Goal: Task Accomplishment & Management: Manage account settings

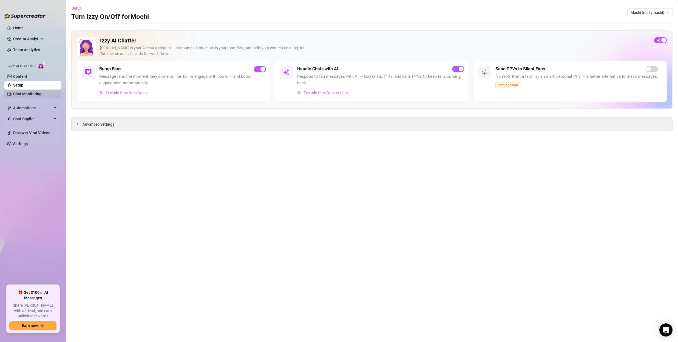
click at [29, 93] on link "Chat Monitoring" at bounding box center [27, 94] width 28 height 4
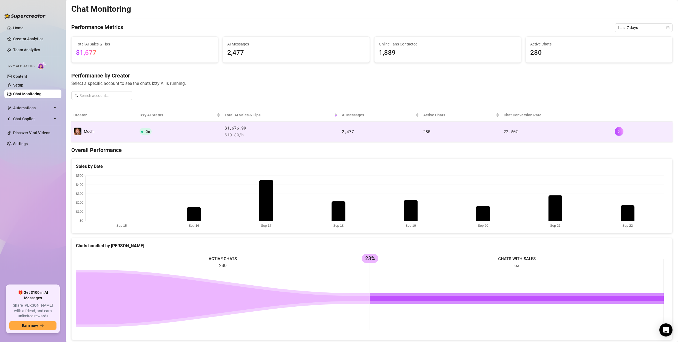
click at [288, 131] on span "$1,676.99" at bounding box center [280, 128] width 113 height 7
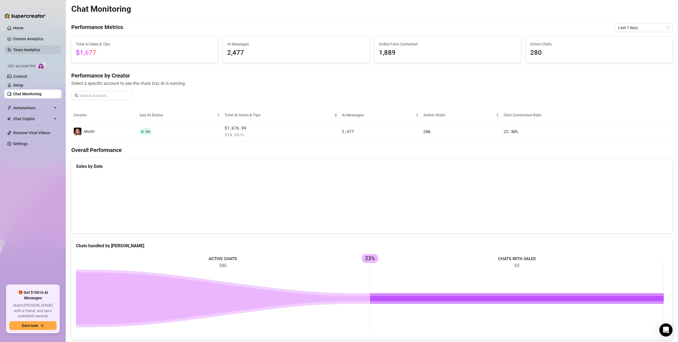
click at [20, 50] on link "Team Analytics" at bounding box center [26, 50] width 27 height 4
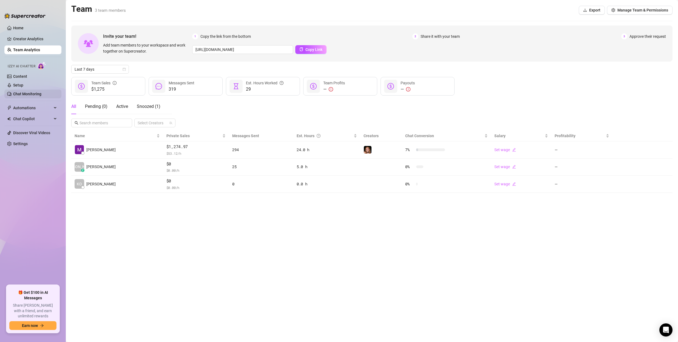
click at [24, 95] on link "Chat Monitoring" at bounding box center [27, 94] width 28 height 4
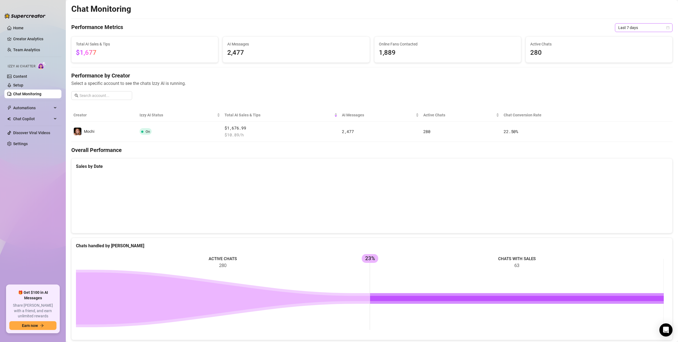
click at [630, 30] on span "Last 7 days" at bounding box center [643, 28] width 51 height 8
click at [632, 57] on div "Last 30 days" at bounding box center [639, 56] width 49 height 6
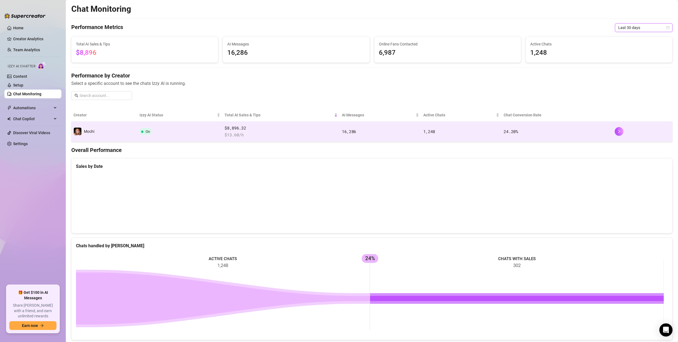
click at [505, 135] on td "24.20 %" at bounding box center [556, 132] width 111 height 20
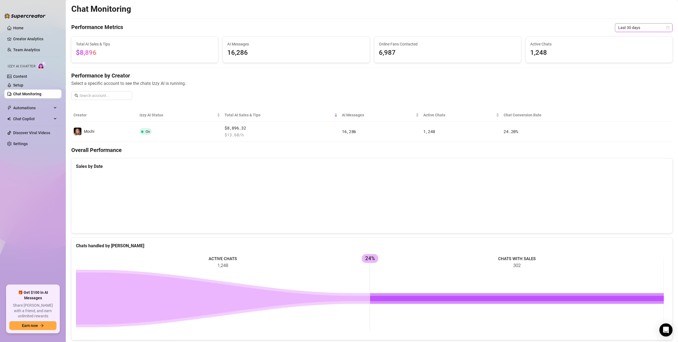
click at [630, 25] on span "Last 30 days" at bounding box center [643, 28] width 51 height 8
click at [631, 75] on div "Custom date" at bounding box center [639, 74] width 49 height 6
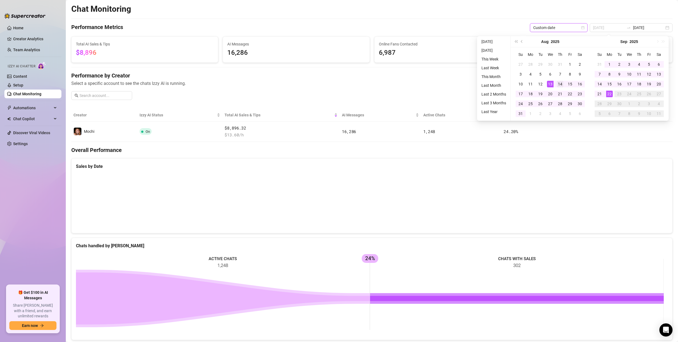
type input "[DATE]"
click at [562, 86] on div "14" at bounding box center [560, 84] width 7 height 7
type input "[DATE]"
click at [602, 86] on div "14" at bounding box center [599, 84] width 7 height 7
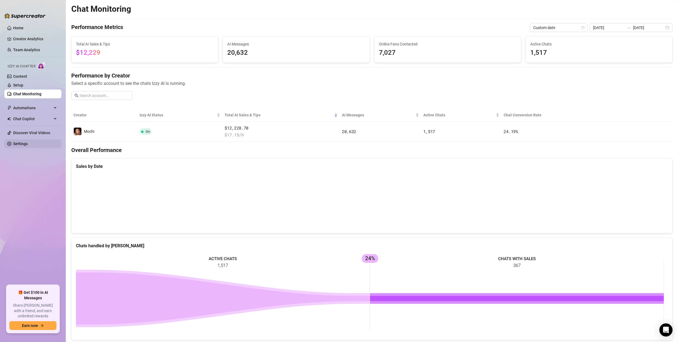
click at [21, 142] on link "Settings" at bounding box center [20, 144] width 15 height 4
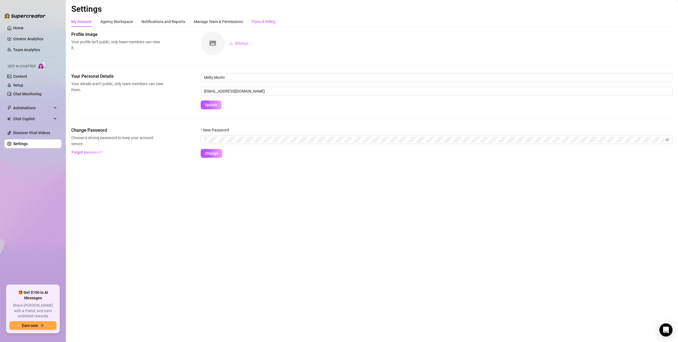
click at [265, 20] on div "Plans & Billing" at bounding box center [264, 22] width 24 height 6
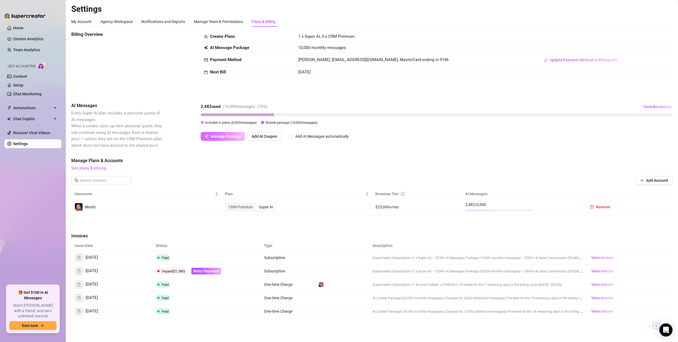
click at [227, 136] on span "Manage Package" at bounding box center [226, 136] width 30 height 4
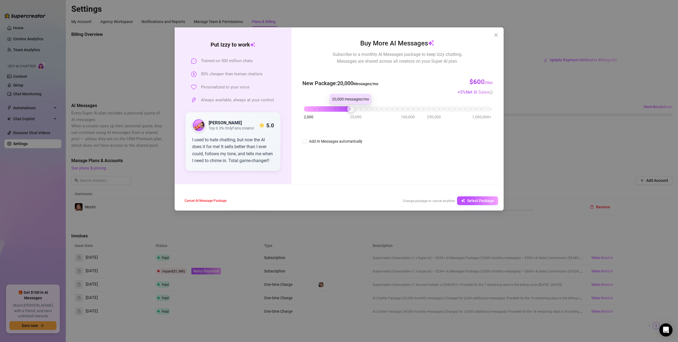
drag, startPoint x: 346, startPoint y: 110, endPoint x: 350, endPoint y: 109, distance: 4.5
click at [350, 109] on div "2,000 25,000 100,000 250,000 1,000,000+" at bounding box center [397, 106] width 187 height 3
click at [496, 35] on icon "close" at bounding box center [496, 35] width 4 height 4
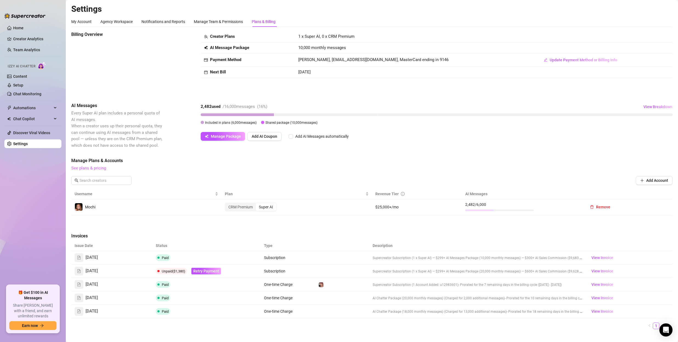
click at [86, 168] on link "See plans & pricing" at bounding box center [88, 168] width 35 height 5
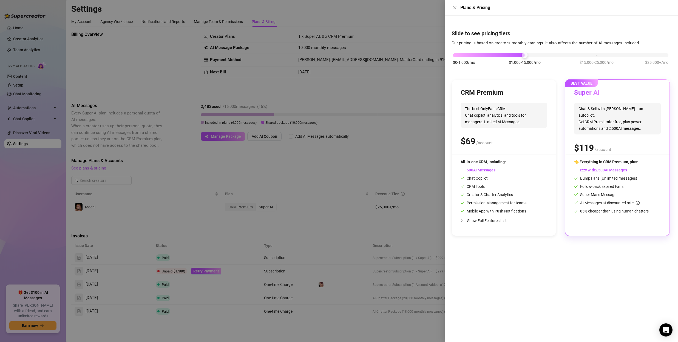
drag, startPoint x: 456, startPoint y: 57, endPoint x: 463, endPoint y: 57, distance: 6.3
click at [463, 57] on div "$0-1,000/mo $1,000-15,000/mo $15,000-25,000/mo $25,000+/mo" at bounding box center [560, 61] width 218 height 31
click at [338, 120] on div at bounding box center [339, 171] width 678 height 342
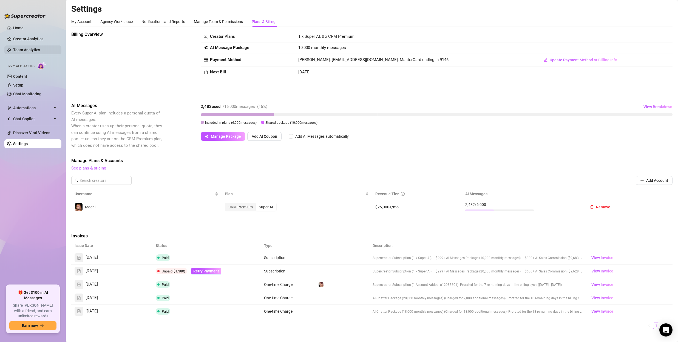
click at [23, 48] on link "Team Analytics" at bounding box center [26, 50] width 27 height 4
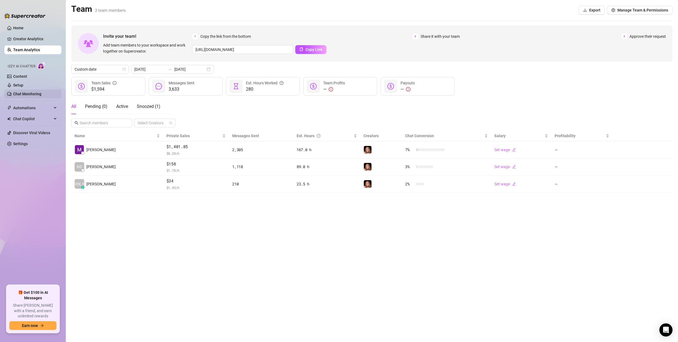
click at [37, 94] on link "Chat Monitoring" at bounding box center [27, 94] width 28 height 4
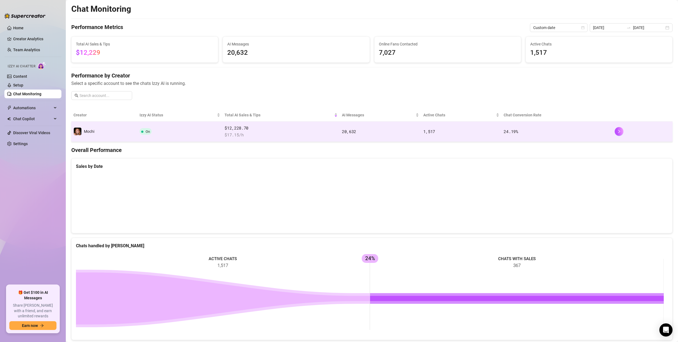
click at [174, 124] on td "On" at bounding box center [179, 132] width 85 height 20
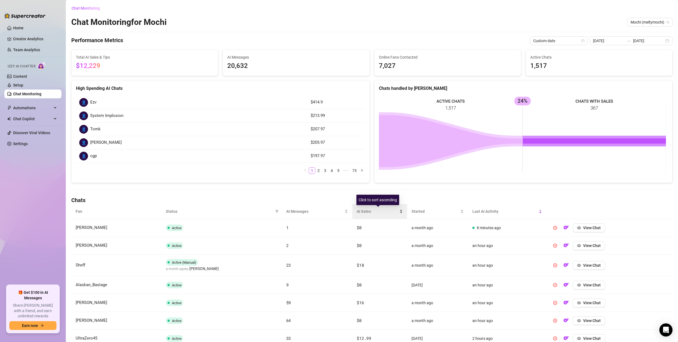
click at [371, 209] on div "AI Sales" at bounding box center [380, 212] width 46 height 6
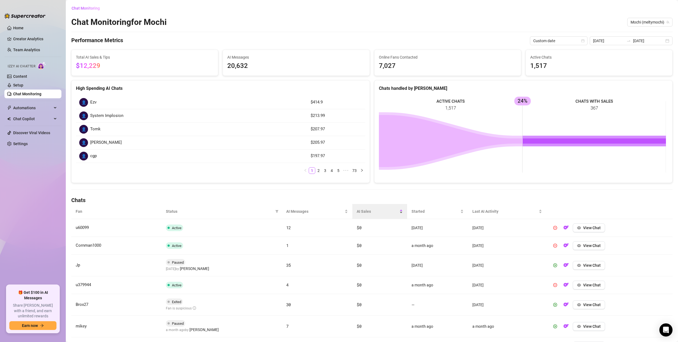
drag, startPoint x: 367, startPoint y: 217, endPoint x: 370, endPoint y: 218, distance: 3.5
click at [367, 215] on div "AI Sales" at bounding box center [380, 212] width 46 height 6
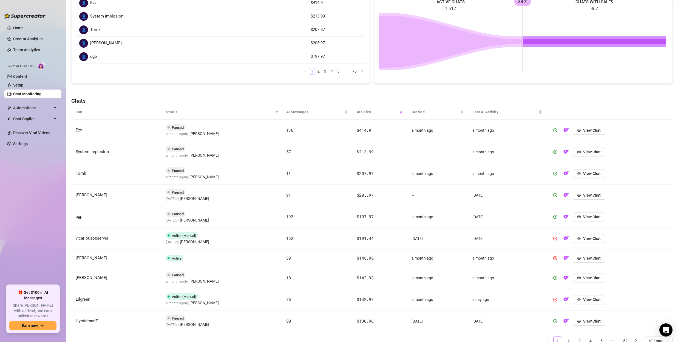
scroll to position [124, 0]
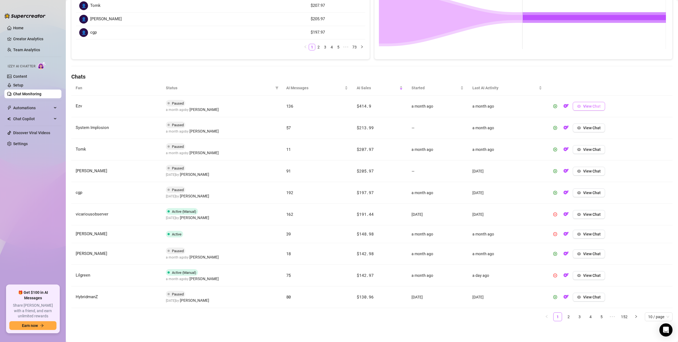
click at [587, 107] on span "View Chat" at bounding box center [592, 106] width 18 height 4
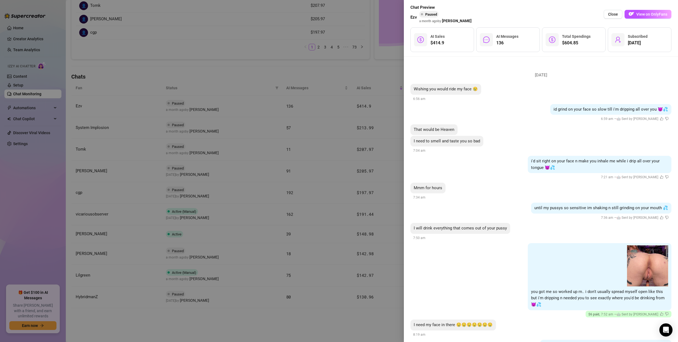
click at [309, 135] on div at bounding box center [339, 171] width 678 height 342
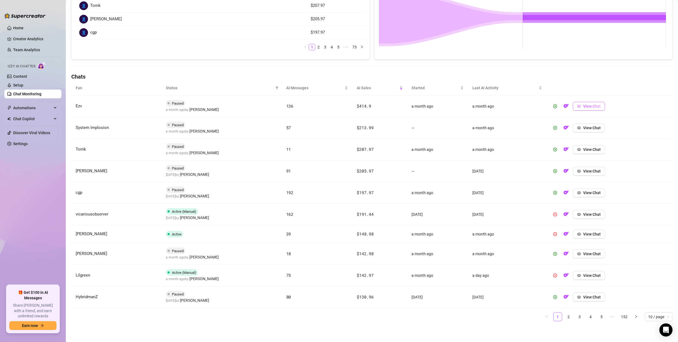
click at [583, 106] on span "View Chat" at bounding box center [592, 106] width 18 height 4
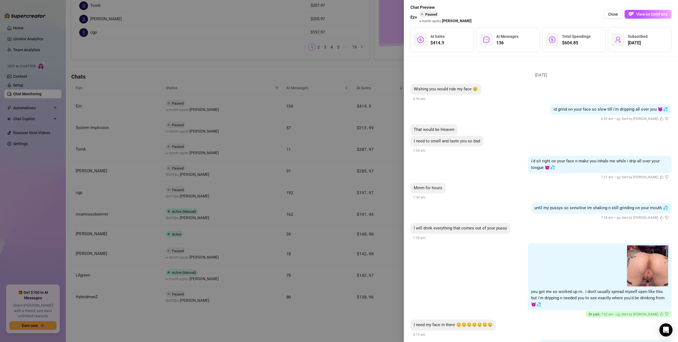
click at [483, 230] on span "I will drink everything that comes out of your pussy" at bounding box center [460, 228] width 93 height 5
click at [520, 210] on div "until my pussys so sensitive im shaking n still grinding on your mouth 💦 7:36 a…" at bounding box center [540, 212] width 261 height 18
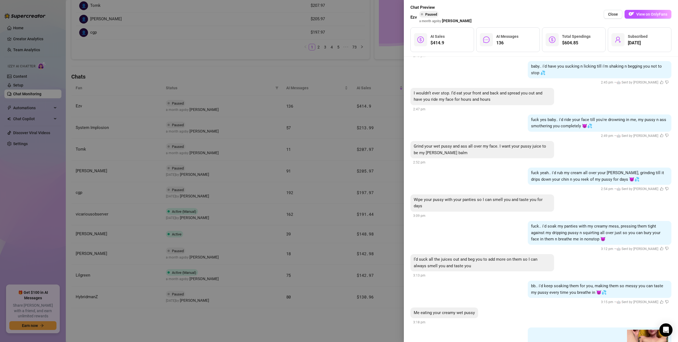
scroll to position [2152, 0]
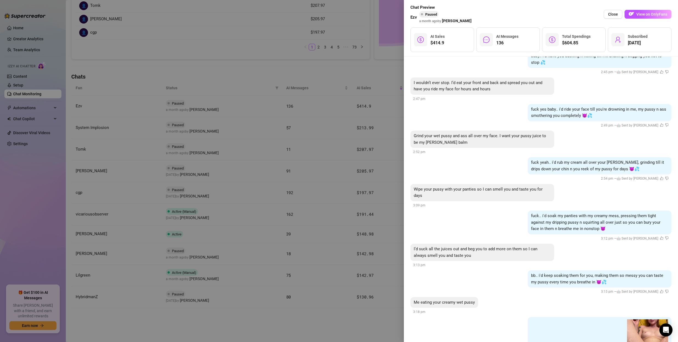
click at [287, 157] on div at bounding box center [339, 171] width 678 height 342
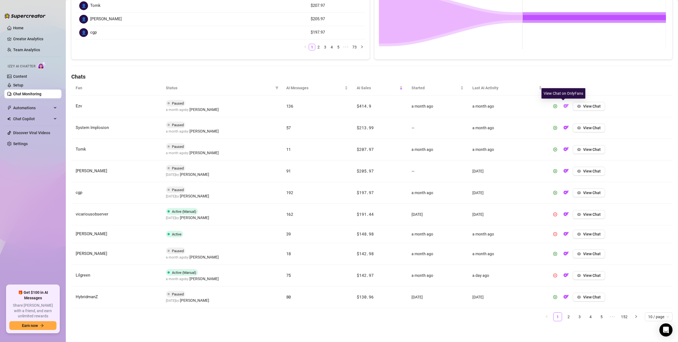
click at [564, 105] on img "button" at bounding box center [565, 105] width 5 height 5
click at [24, 75] on link "Content" at bounding box center [20, 76] width 14 height 4
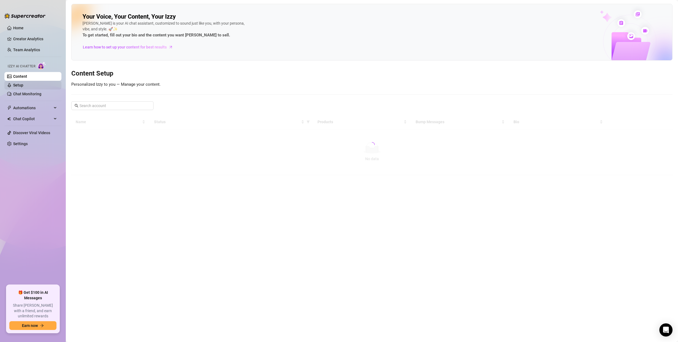
click at [23, 83] on link "Setup" at bounding box center [18, 85] width 10 height 4
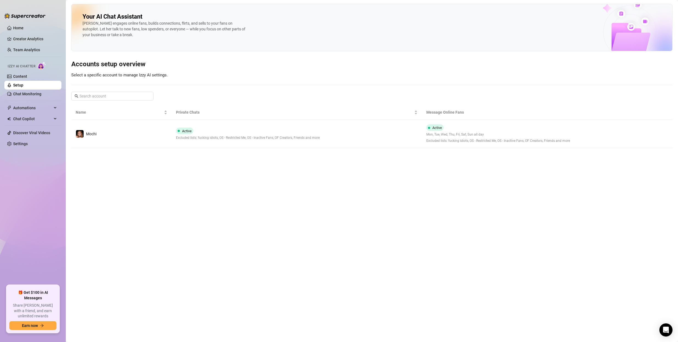
click at [337, 141] on td "Active Excluded lists: fucking idiots, OS - Restricted Me, OS - Inactive Fans, …" at bounding box center [297, 134] width 251 height 28
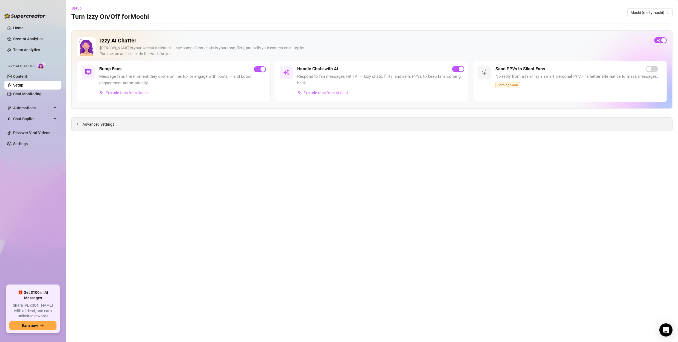
click at [317, 129] on div "Advanced Settings" at bounding box center [372, 124] width 601 height 13
drag, startPoint x: 99, startPoint y: 125, endPoint x: 103, endPoint y: 126, distance: 3.0
click at [99, 125] on span "Advanced Settings" at bounding box center [99, 124] width 32 height 6
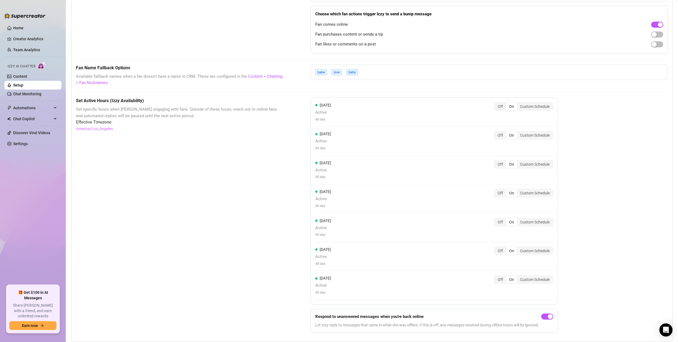
scroll to position [379, 0]
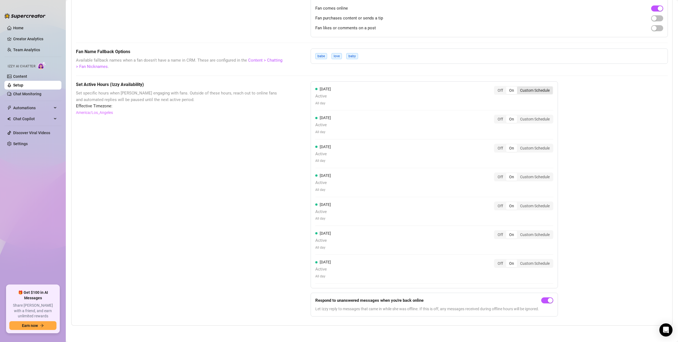
click at [540, 90] on div "Custom Schedule" at bounding box center [535, 91] width 36 height 8
click at [518, 87] on input "Custom Schedule" at bounding box center [518, 87] width 0 height 0
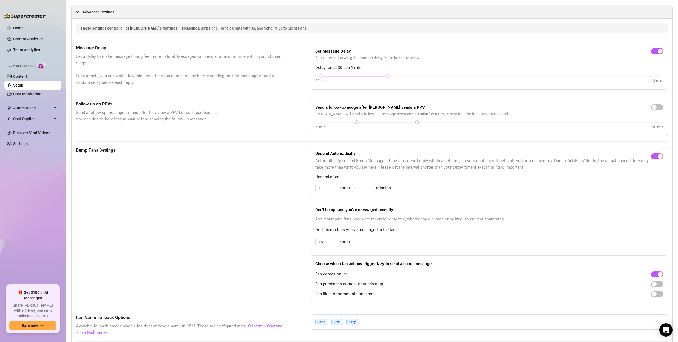
scroll to position [0, 0]
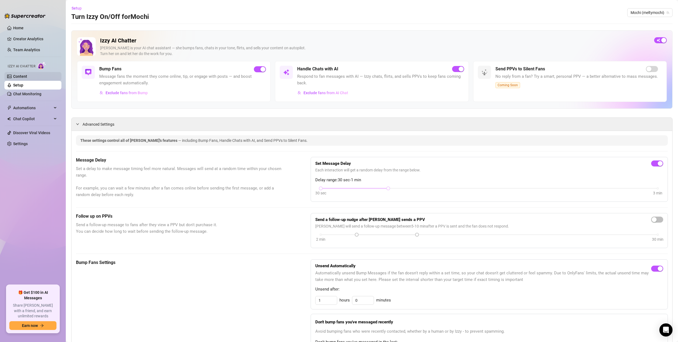
click at [27, 76] on link "Content" at bounding box center [20, 76] width 14 height 4
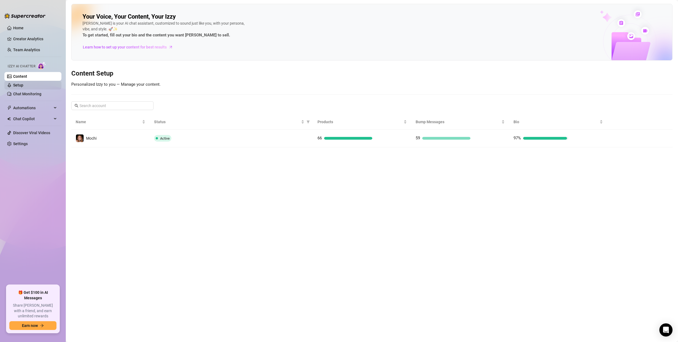
click at [23, 86] on link "Setup" at bounding box center [18, 85] width 10 height 4
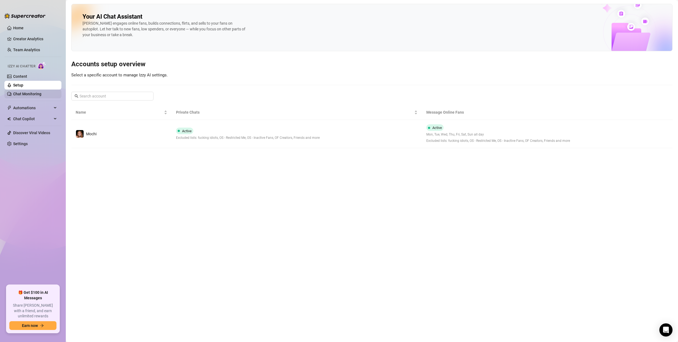
click at [31, 93] on link "Chat Monitoring" at bounding box center [27, 94] width 28 height 4
